Goal: Transaction & Acquisition: Purchase product/service

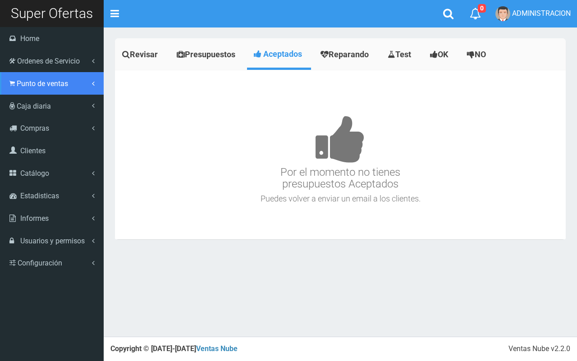
click at [17, 87] on span "Punto de ventas" at bounding box center [42, 83] width 51 height 9
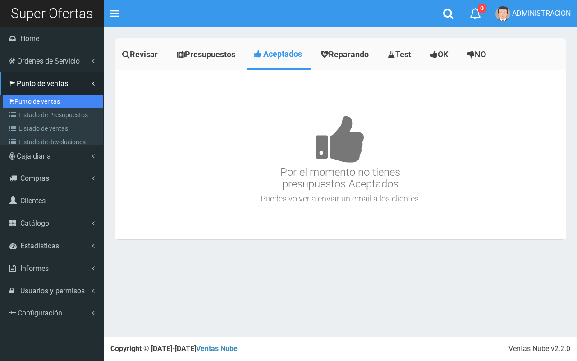
click at [23, 100] on link "Punto de ventas" at bounding box center [53, 102] width 101 height 14
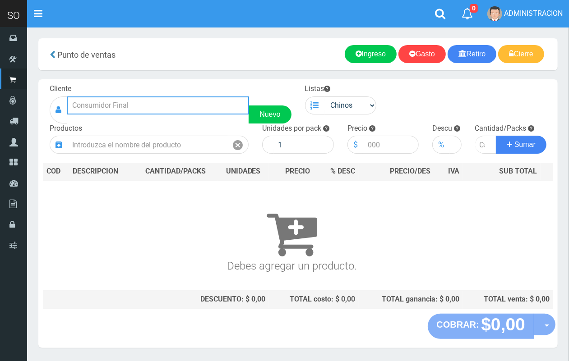
click at [156, 105] on input "text" at bounding box center [158, 105] width 182 height 18
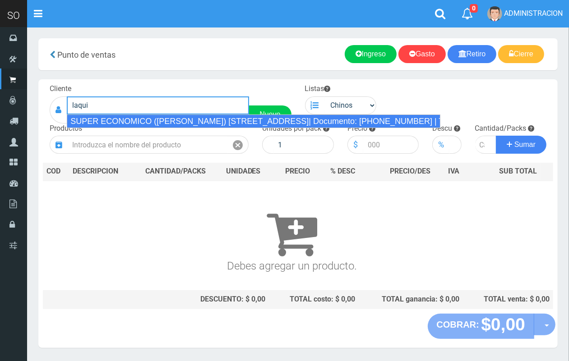
click at [179, 115] on div "SUPER ECONOMICO ([PERSON_NAME]) [STREET_ADDRESS]| Documento: [PHONE_NUMBER] | T…" at bounding box center [253, 122] width 373 height 14
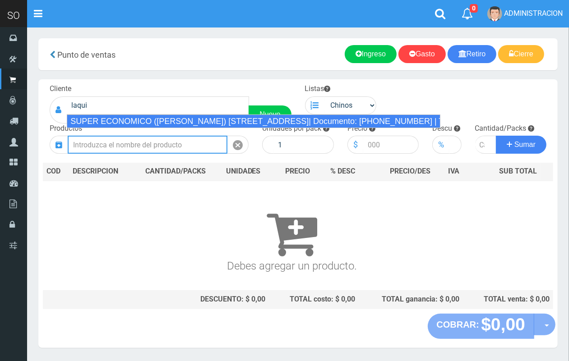
type input "SUPER ECONOMICO ([PERSON_NAME]) [STREET_ADDRESS]| Documento: [PHONE_NUMBER] | T…"
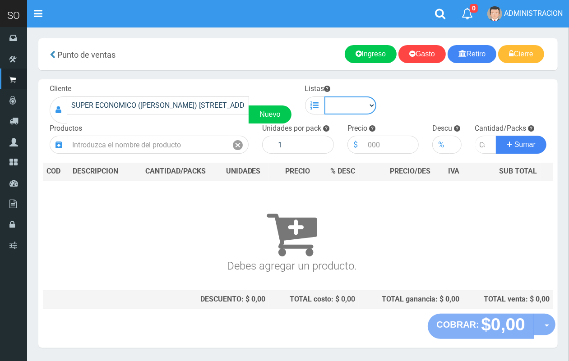
drag, startPoint x: 352, startPoint y: 99, endPoint x: 353, endPoint y: 104, distance: 4.6
click at [352, 100] on select "Chinos . ." at bounding box center [350, 105] width 52 height 18
select select "1"
click at [324, 96] on select "Chinos . ." at bounding box center [350, 105] width 52 height 18
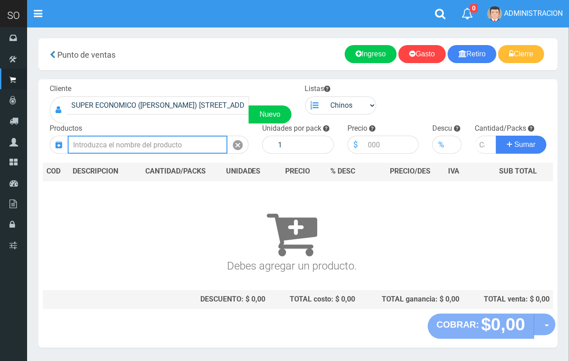
click at [172, 142] on input "text" at bounding box center [148, 145] width 160 height 18
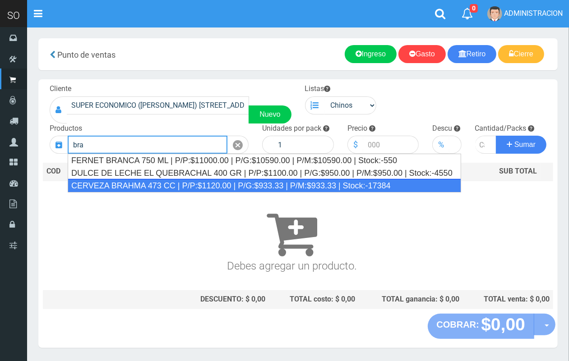
click at [198, 185] on div "CERVEZA BRAHMA 473 CC | P/P:$1120.00 | P/G:$933.33 | P/M:$933.33 | Stock:-17384" at bounding box center [264, 186] width 393 height 14
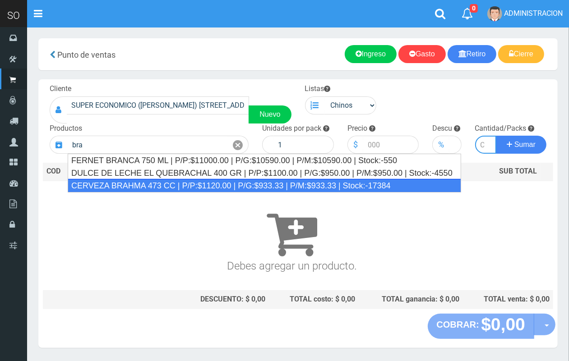
type input "CERVEZA BRAHMA 473 CC | P/P:$1120.00 | P/G:$933.33 | P/M:$933.33 | Stock:-17384"
type input "24"
type input "1120.00"
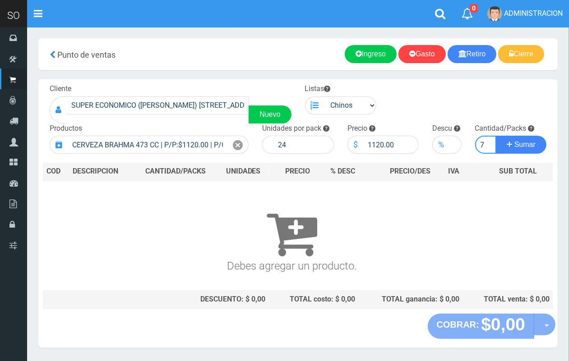
scroll to position [0, 1]
type input "7"
click at [495, 136] on button "Sumar" at bounding box center [520, 145] width 50 height 18
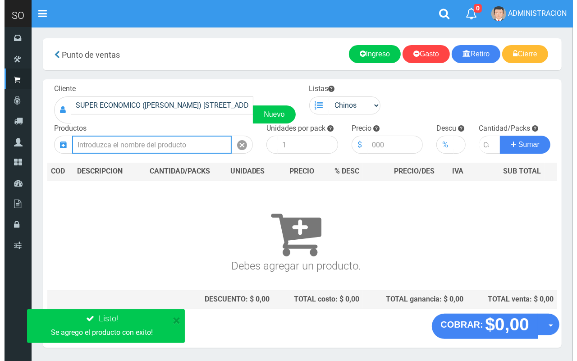
scroll to position [0, 0]
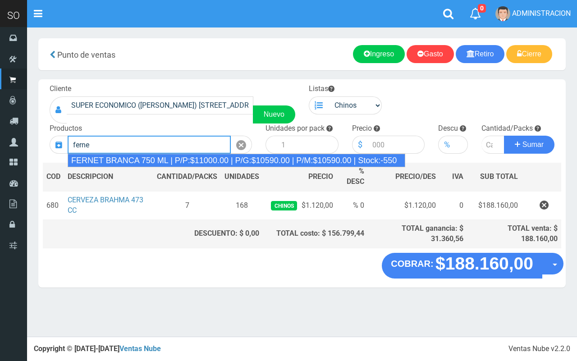
click at [161, 155] on div "FERNET BRANCA 750 ML | P/P:$11000.00 | P/G:$10590.00 | P/M:$10590.00 | Stock:-5…" at bounding box center [237, 161] width 338 height 14
type input "FERNET BRANCA 750 ML | P/P:$11000.00 | P/G:$10590.00 | P/M:$10590.00 | Stock:-5…"
type input "12"
type input "11000.00"
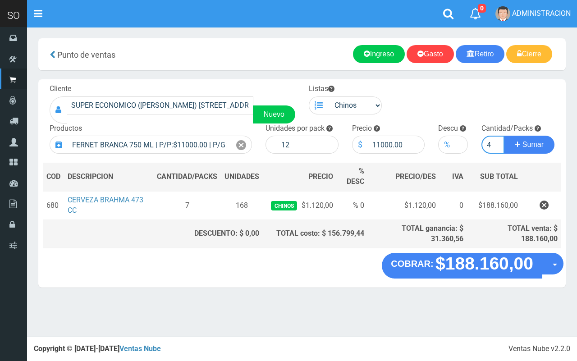
type input "4"
click at [504, 136] on button "Sumar" at bounding box center [529, 145] width 50 height 18
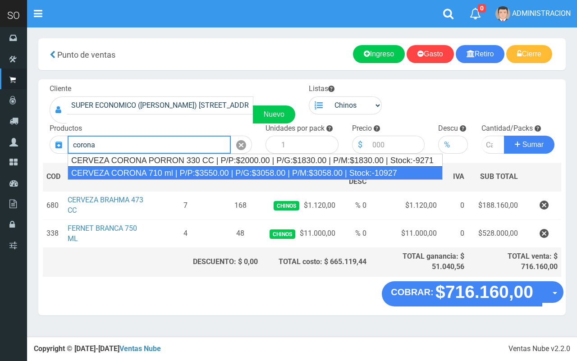
click at [172, 167] on div "CERVEZA CORONA 710 ml | P/P:$3550.00 | P/G:$3058.00 | P/M:$3058.00 | Stock:-109…" at bounding box center [255, 173] width 375 height 14
type input "CERVEZA CORONA 710 ml | P/P:$3550.00 | P/G:$3058.00 | P/M:$3058.00 | Stock:-109…"
type input "12"
type input "3550.00"
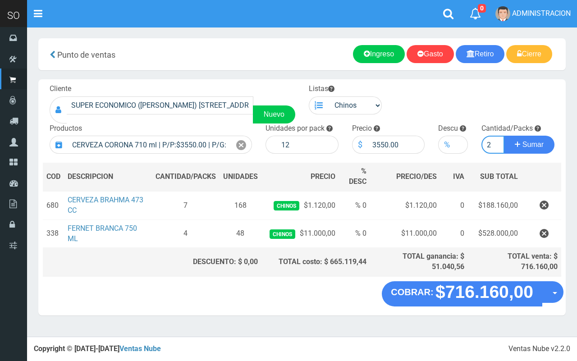
type input "2"
click at [504, 136] on button "Sumar" at bounding box center [529, 145] width 50 height 18
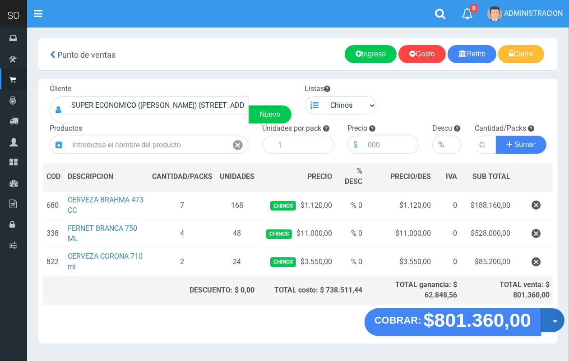
click at [553, 321] on span "button" at bounding box center [554, 321] width 5 height 3
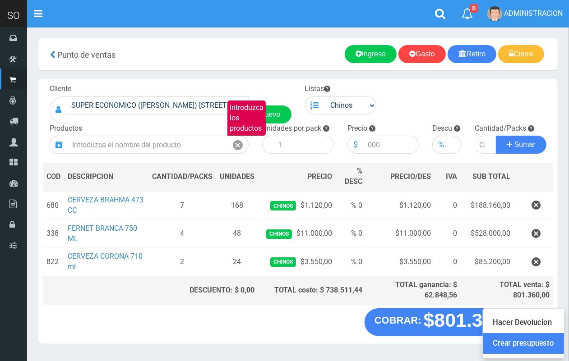
click at [550, 336] on link "Crear presupuesto" at bounding box center [523, 343] width 81 height 21
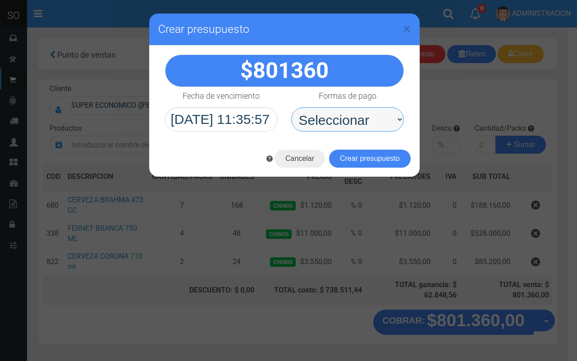
click at [373, 125] on select "Seleccionar Efectivo Tarjeta de Crédito Depósito Débito" at bounding box center [347, 119] width 113 height 24
select select "Efectivo"
click at [291, 107] on select "Seleccionar Efectivo Tarjeta de Crédito Depósito Débito" at bounding box center [347, 119] width 113 height 24
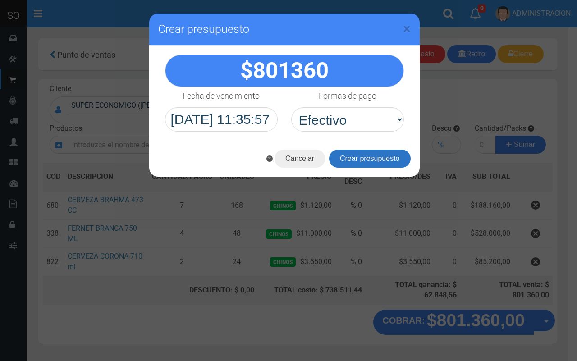
click at [365, 156] on button "Crear presupuesto" at bounding box center [370, 159] width 82 height 18
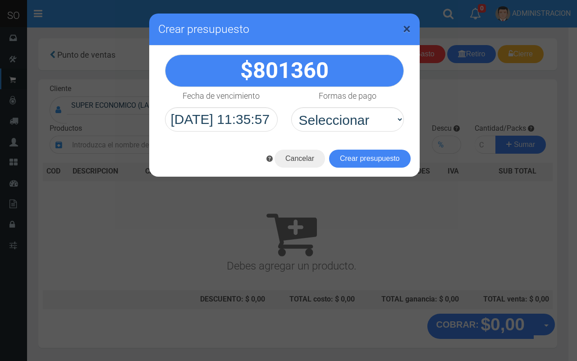
click at [406, 30] on span "×" at bounding box center [407, 28] width 8 height 17
